Goal: Information Seeking & Learning: Learn about a topic

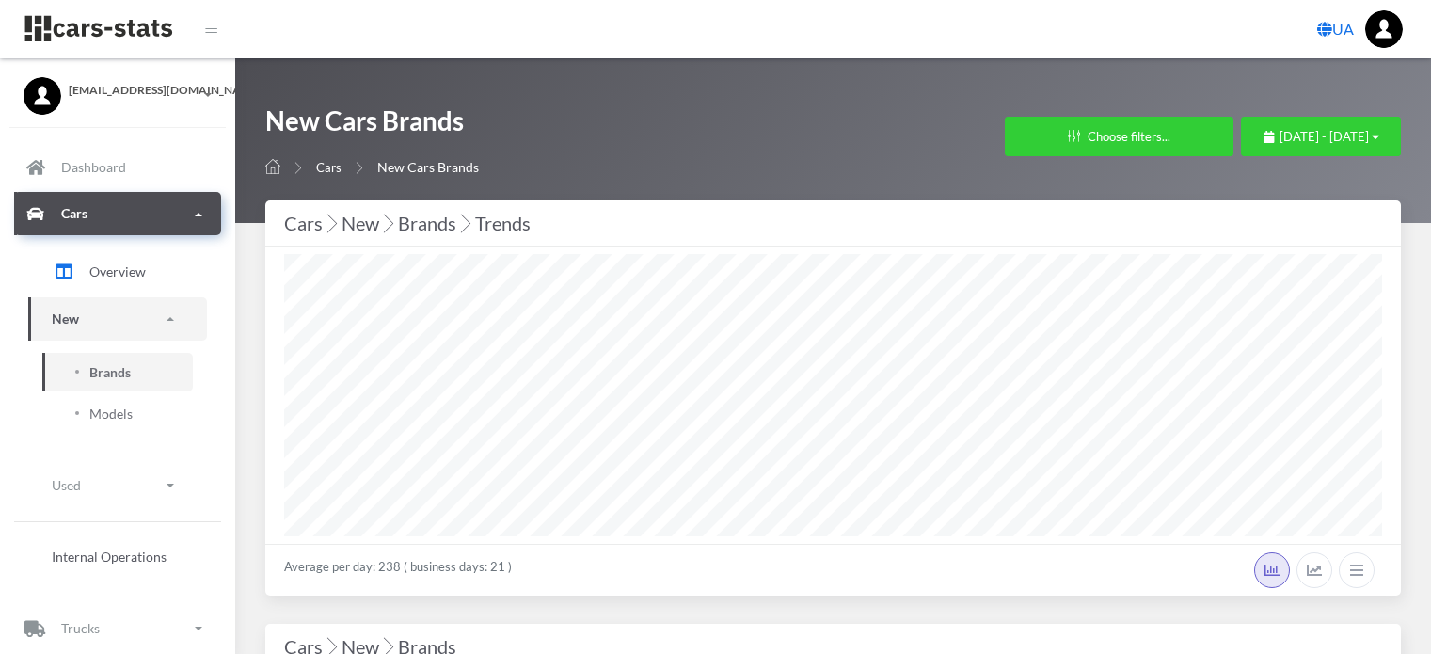
select select "25"
click at [1280, 142] on span "August 26, 2025 - September 25, 2025" at bounding box center [1324, 136] width 89 height 15
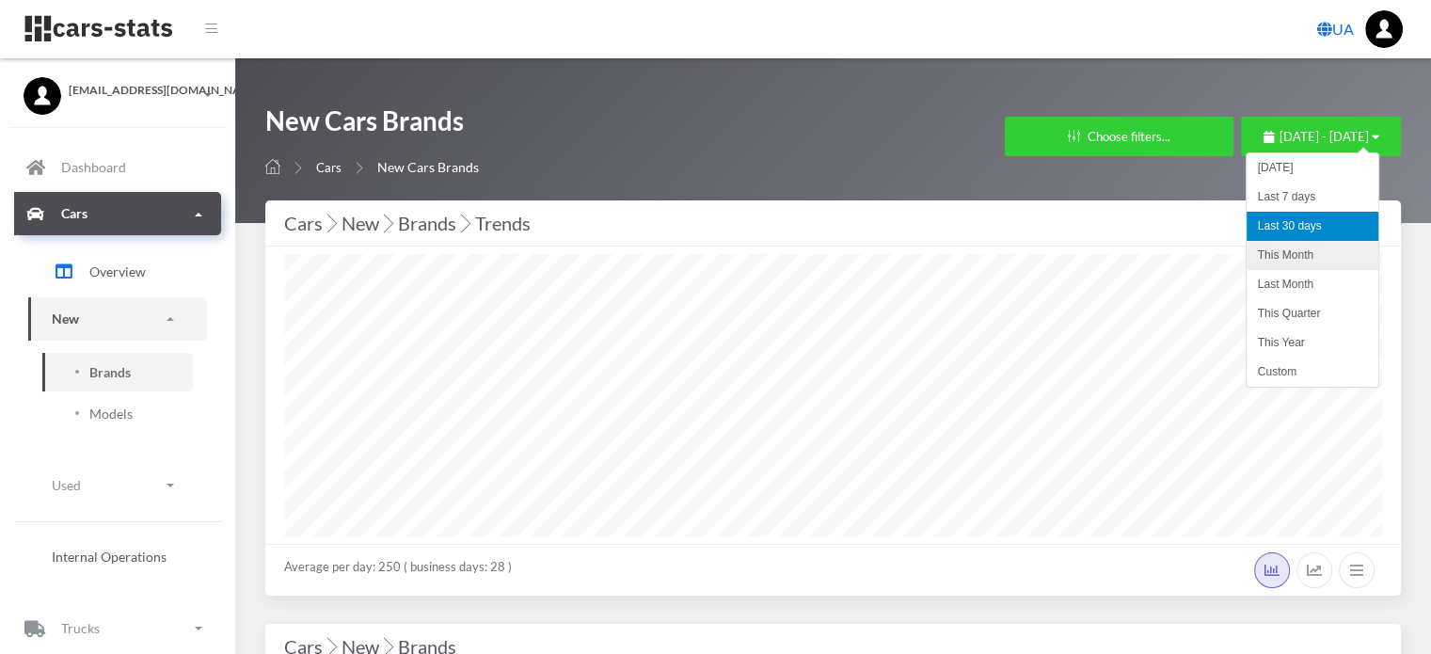
click at [1257, 256] on li "This Month" at bounding box center [1313, 255] width 132 height 29
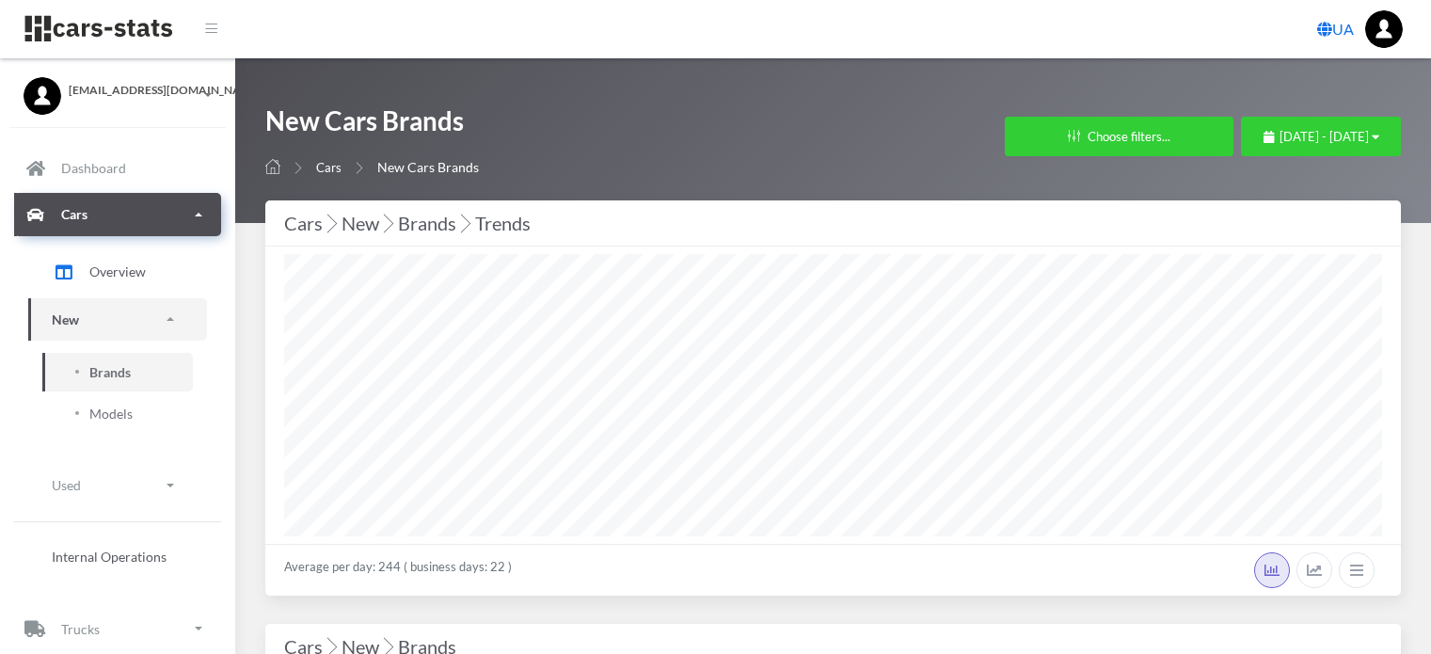
select select "25"
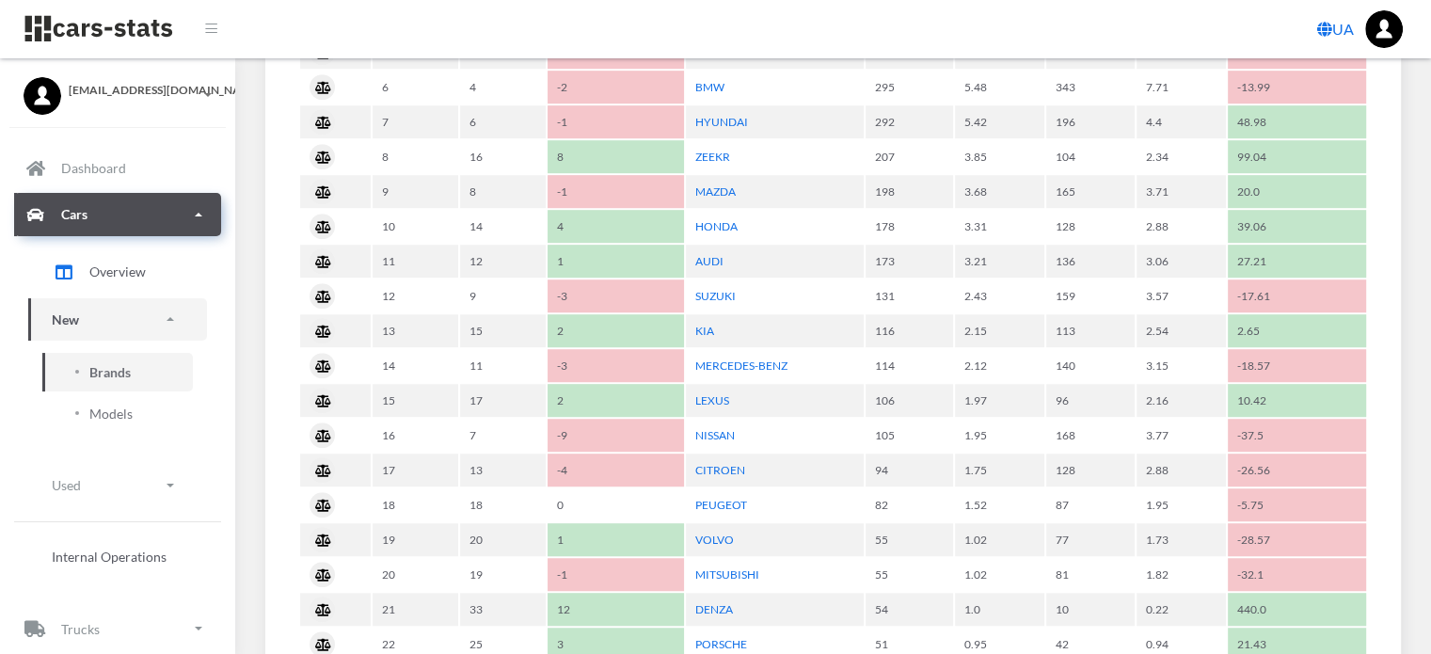
scroll to position [1129, 0]
click at [734, 116] on link "HYUNDAI" at bounding box center [721, 121] width 53 height 14
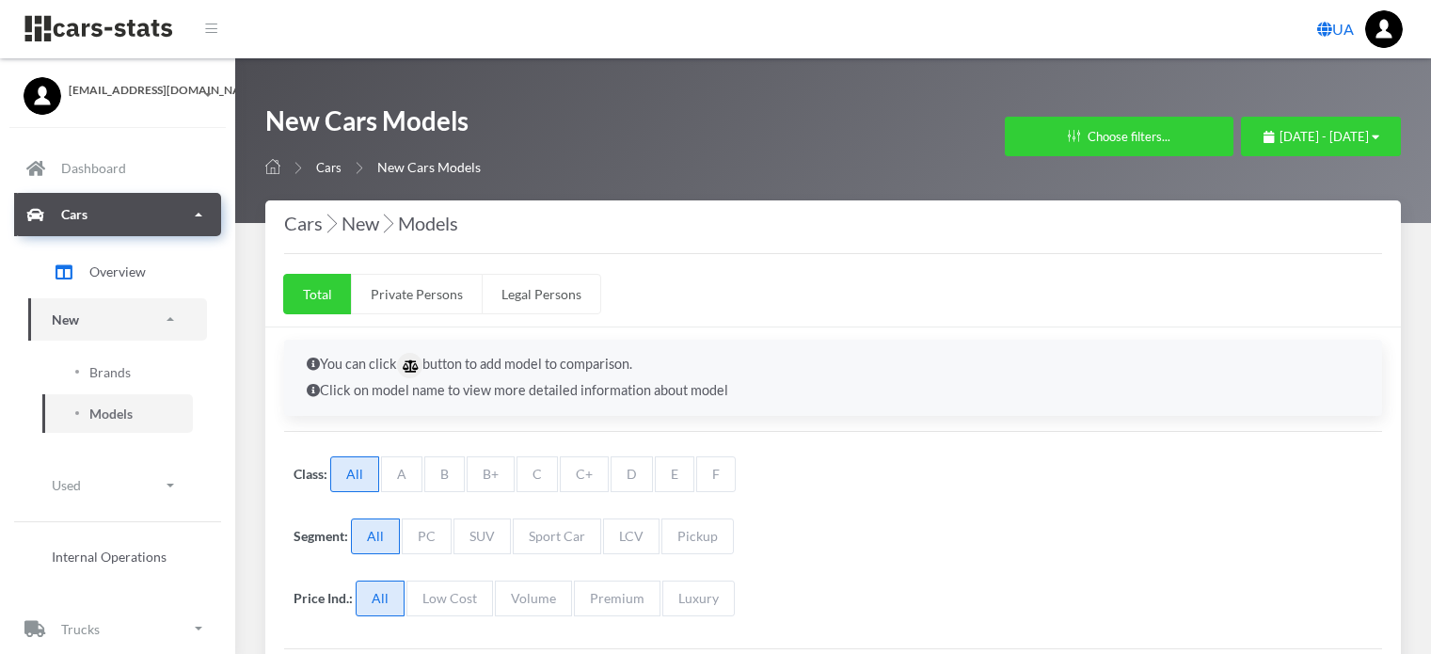
select select "25"
select select "HYUNDAI"
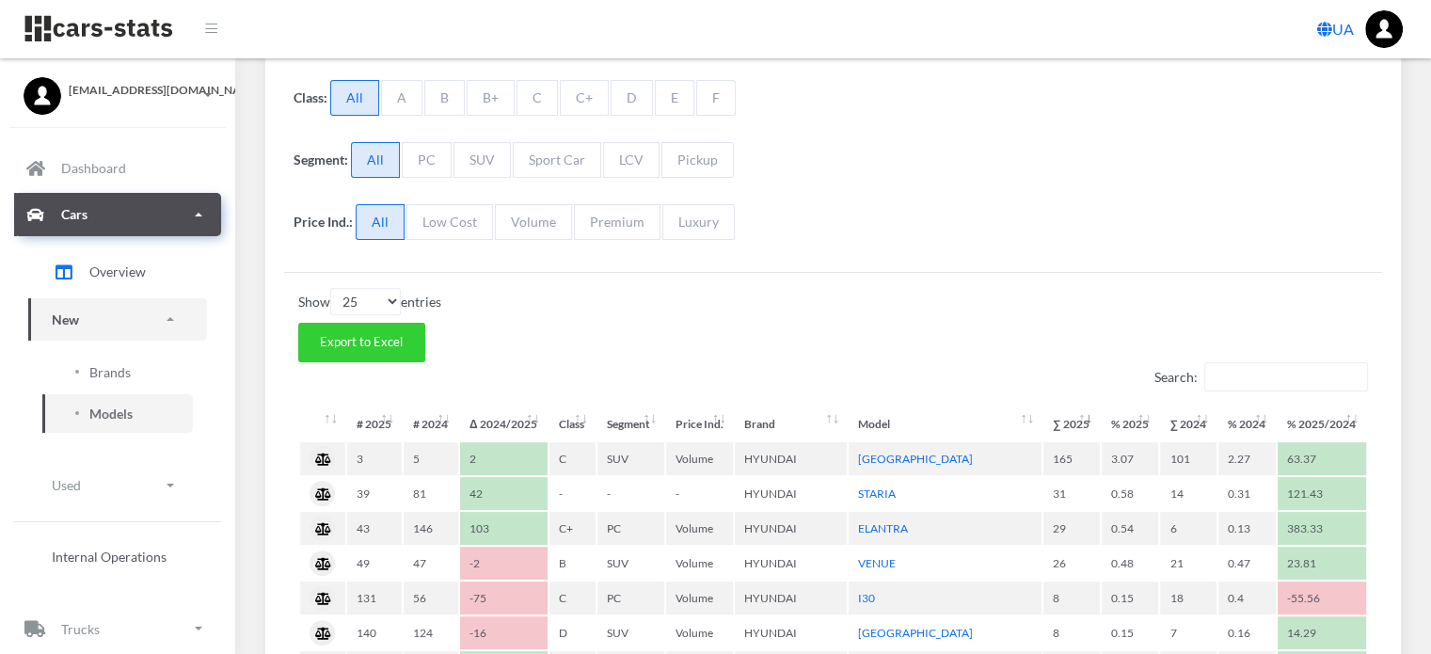
scroll to position [565, 0]
